Goal: Check status: Check status

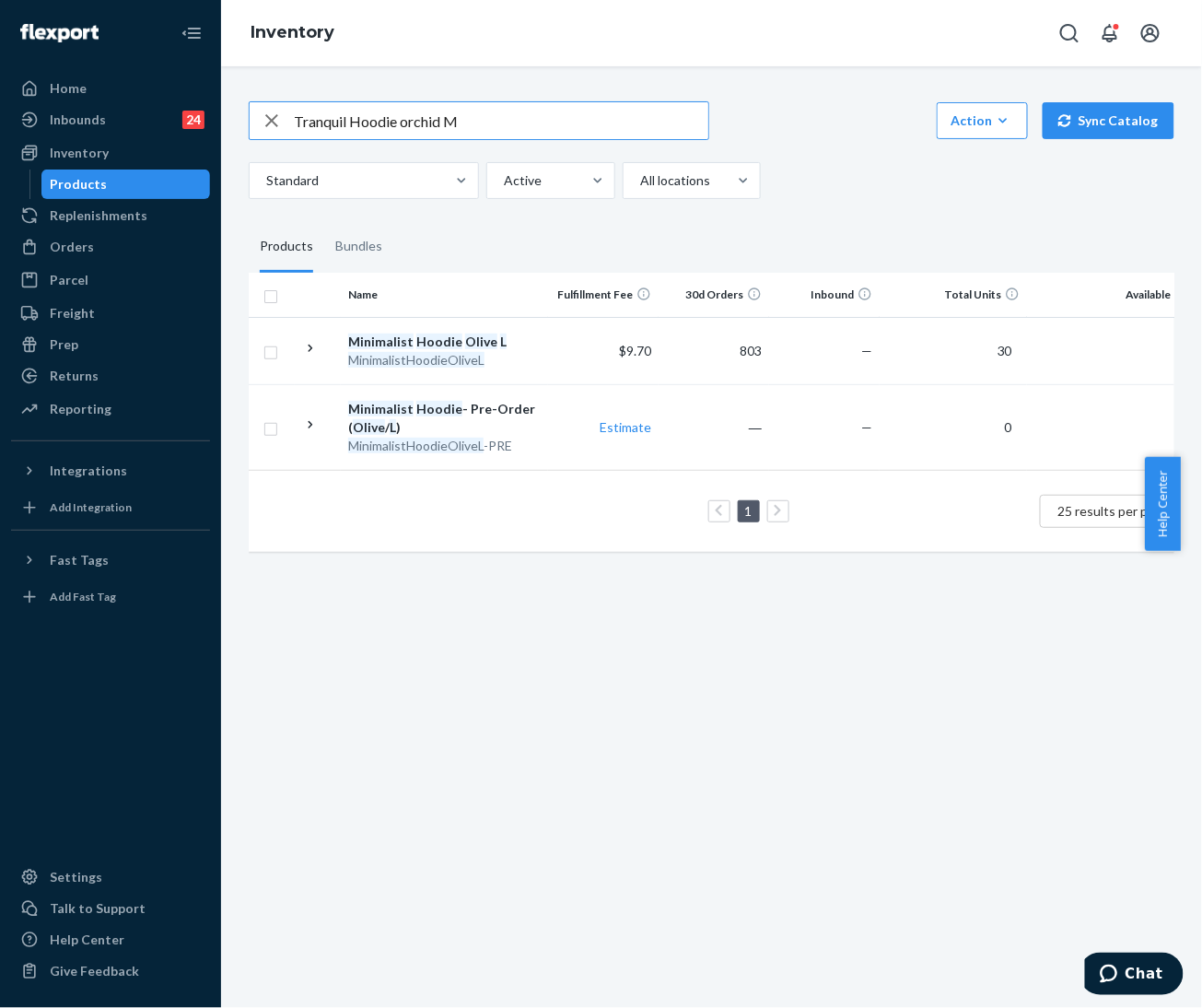
type input "Tranquil Hoodie orchid M"
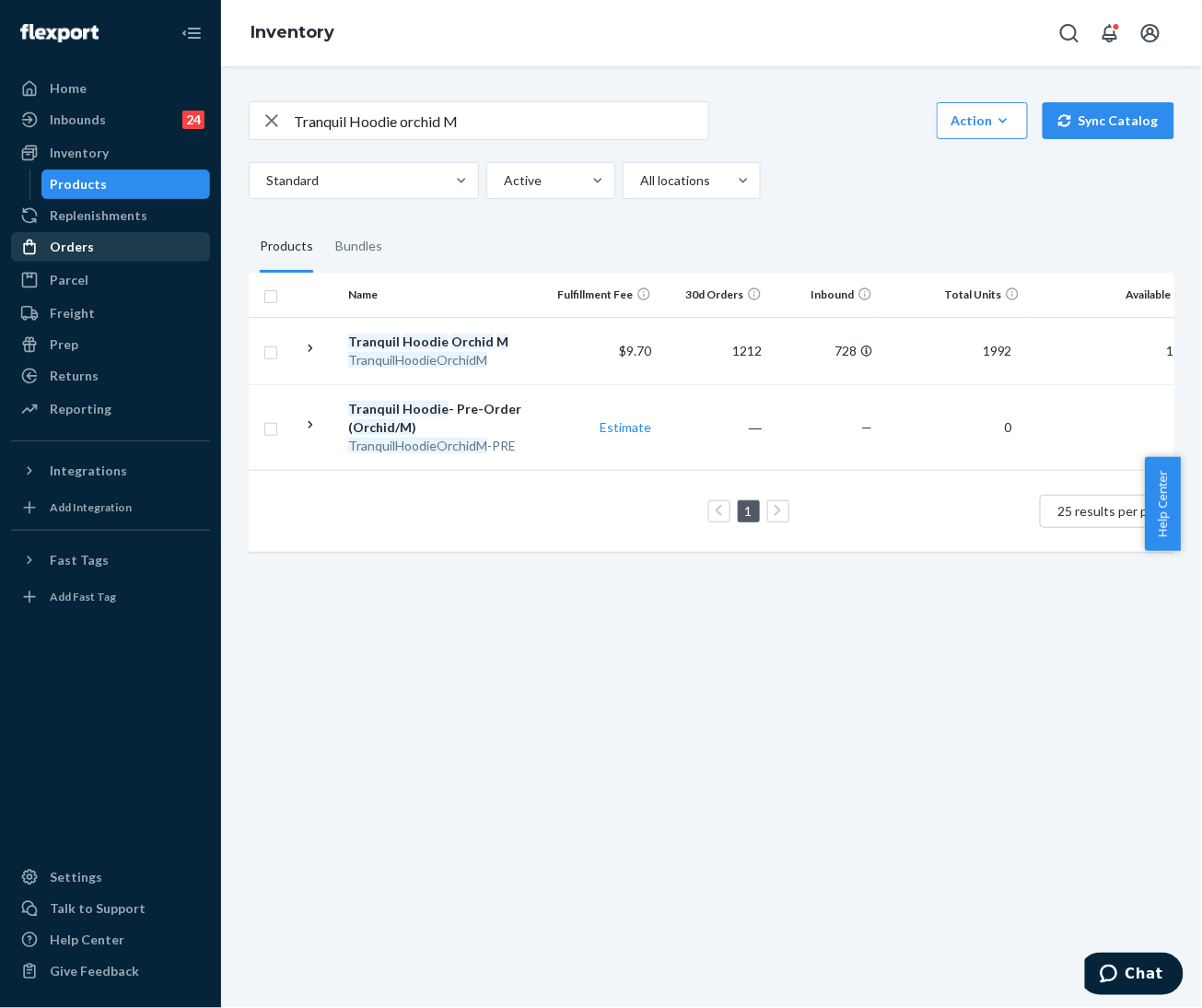
click at [80, 251] on div "Orders" at bounding box center [72, 246] width 44 height 19
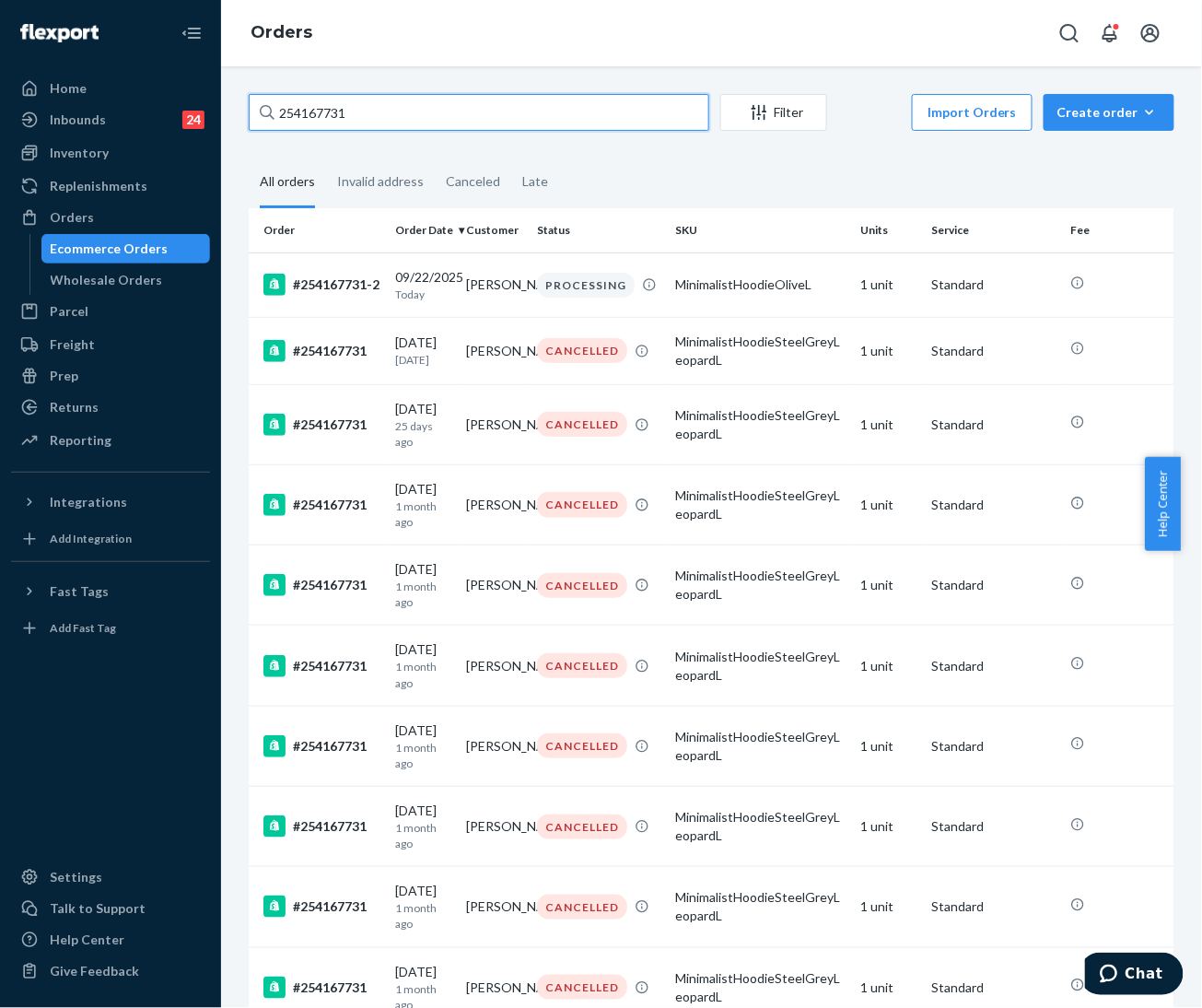
click at [385, 106] on input "254167731" at bounding box center [479, 113] width 461 height 37
paste input "5310785"
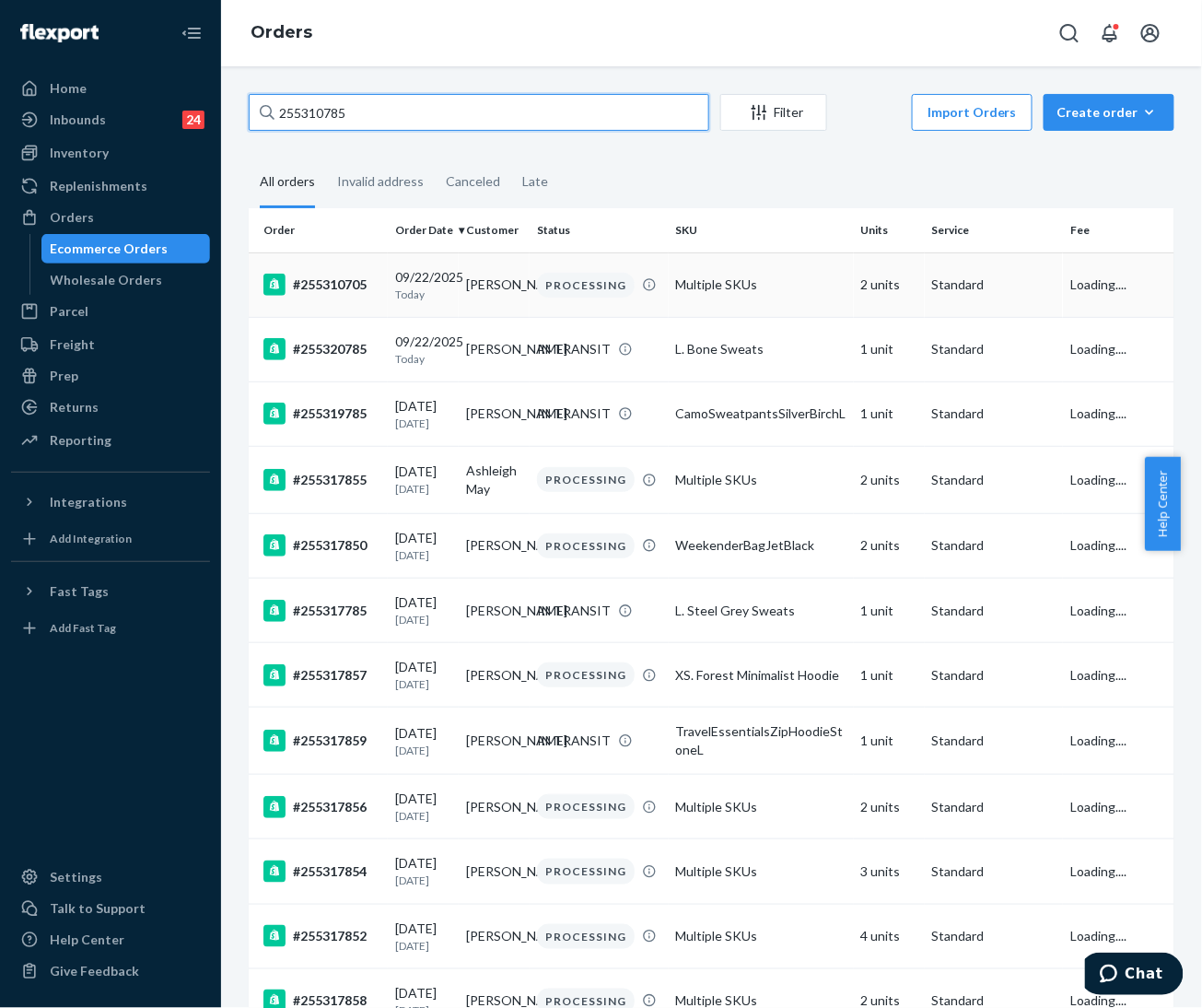
type input "255310785"
click at [363, 303] on td "#255310705" at bounding box center [319, 284] width 139 height 65
